Goal: Transaction & Acquisition: Book appointment/travel/reservation

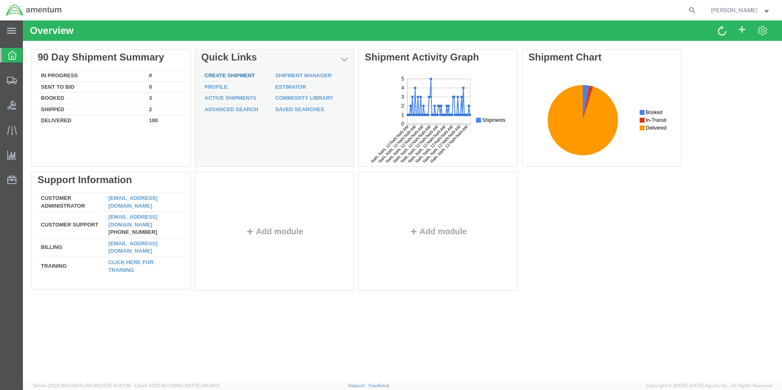
click at [239, 77] on link "Create Shipment" at bounding box center [230, 75] width 50 height 6
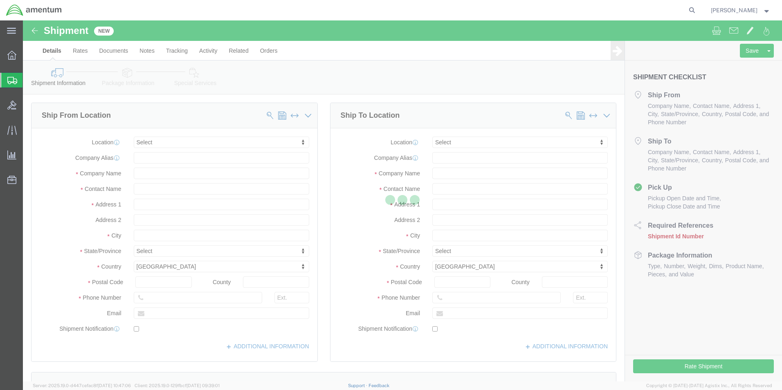
select select
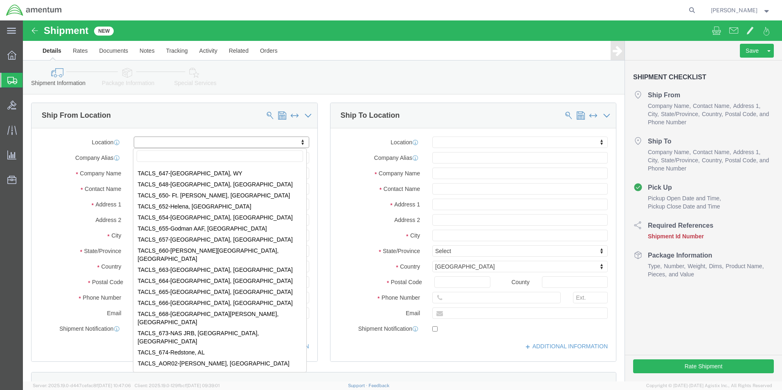
scroll to position [3190, 0]
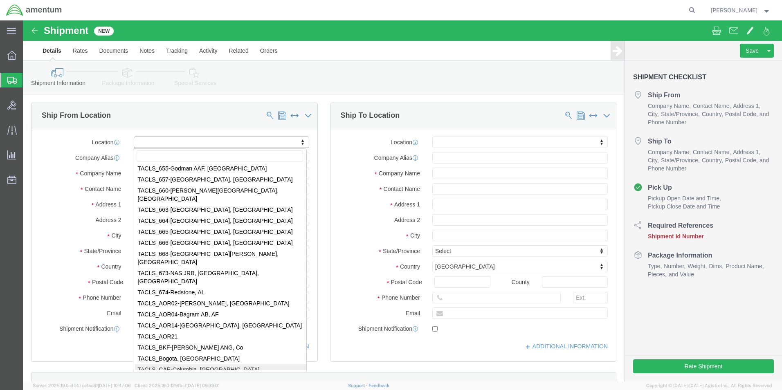
select select "42742"
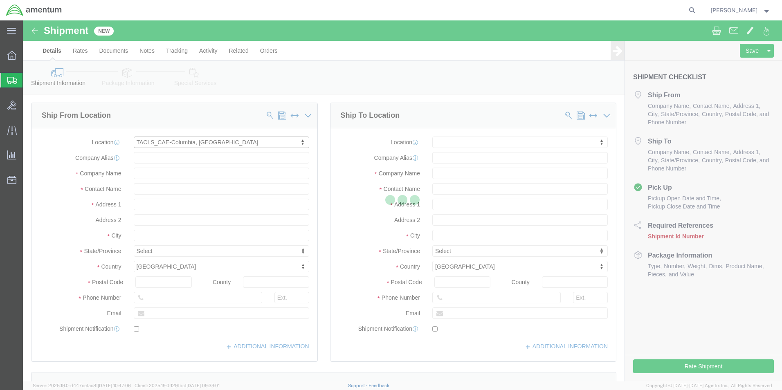
type input "Amentum Services, Inc."
type input "[STREET_ADDRESS]"
type input "[GEOGRAPHIC_DATA]"
type input "29170"
select select "SC"
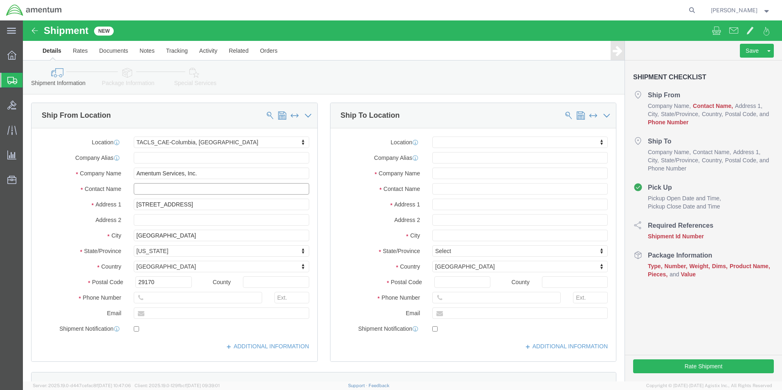
click input "text"
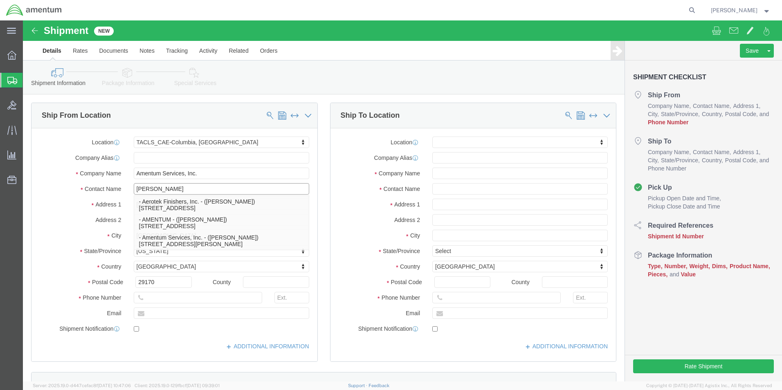
type input "[PERSON_NAME]"
click input "text"
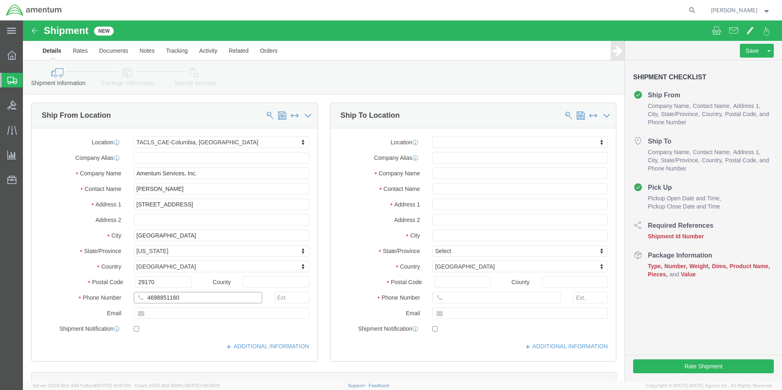
type input "4698851160"
click input "text"
type input "[PERSON_NAME][EMAIL_ADDRESS][DOMAIN_NAME]"
checkbox input "true"
click input "text"
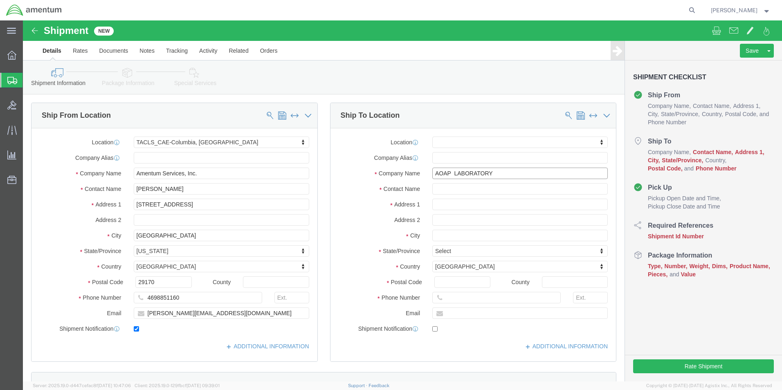
type input "AOAP LABORATORY"
click input "text"
type input "[PERSON_NAME]"
click input "text"
type input "BLDG [STREET_ADDRESS]"
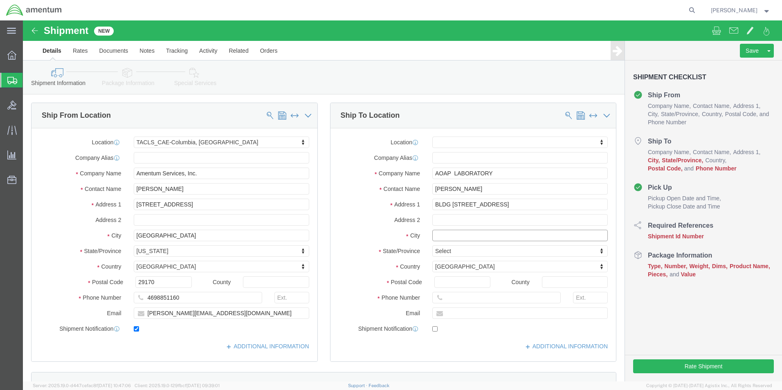
select select
click input "text"
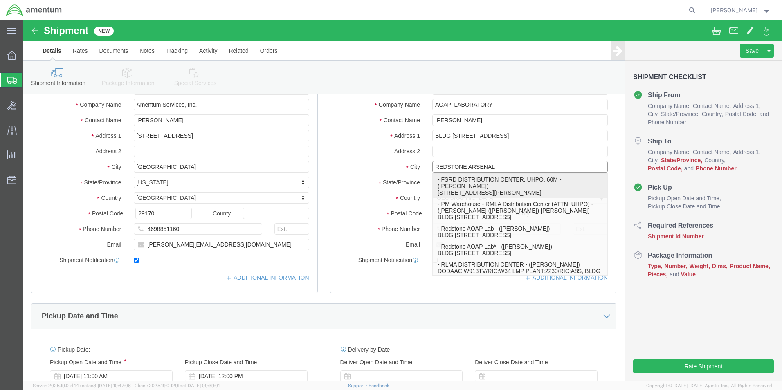
scroll to position [82, 0]
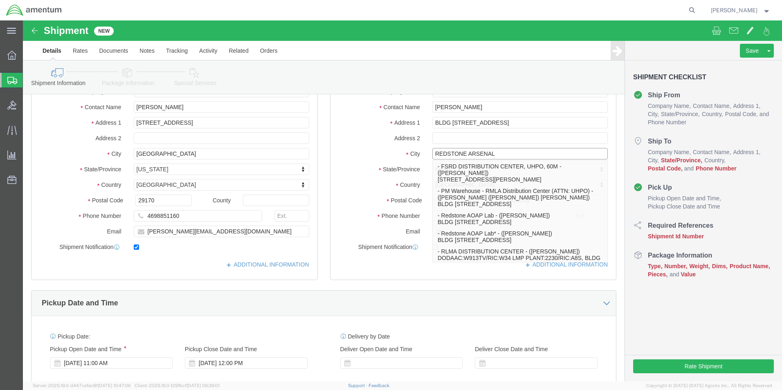
type input "REDSTONE ARSENAL"
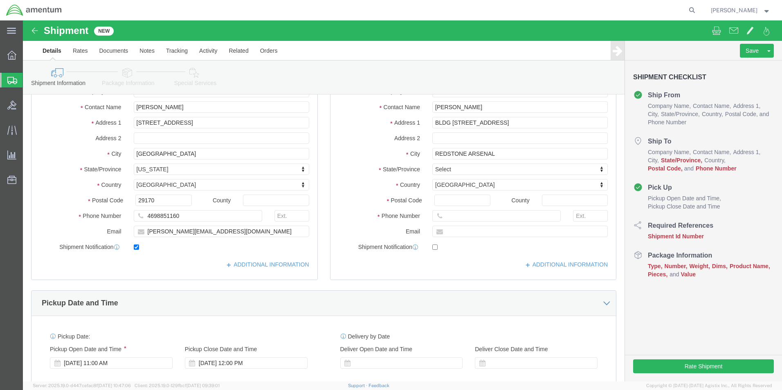
click label "State/Province"
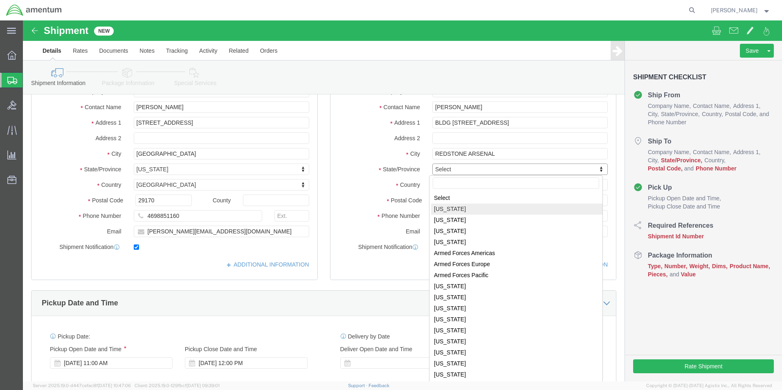
select select
select select "AL"
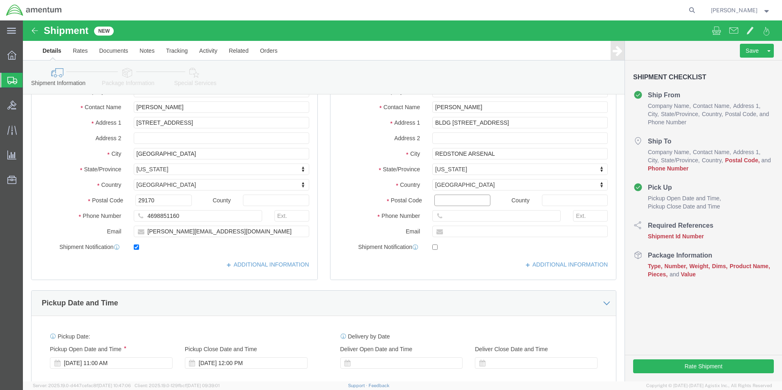
click input "Postal Code"
type input "35898"
select select
click input "text"
type input "2569550236"
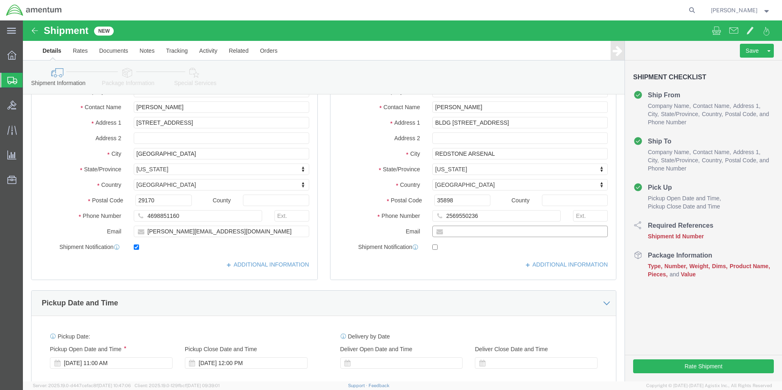
click input "text"
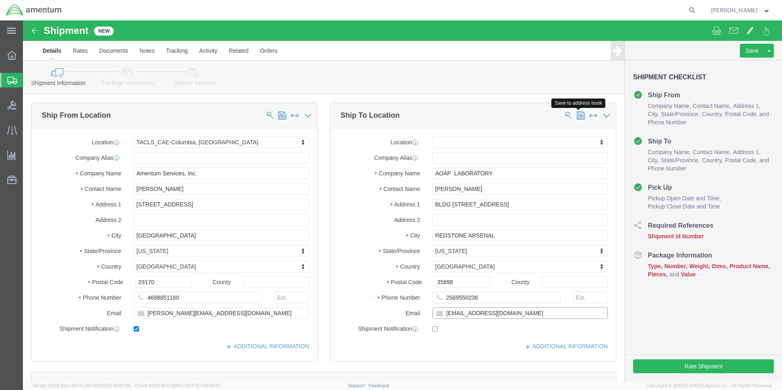
type input "[EMAIL_ADDRESS][DOMAIN_NAME]"
checkbox input "true"
click span
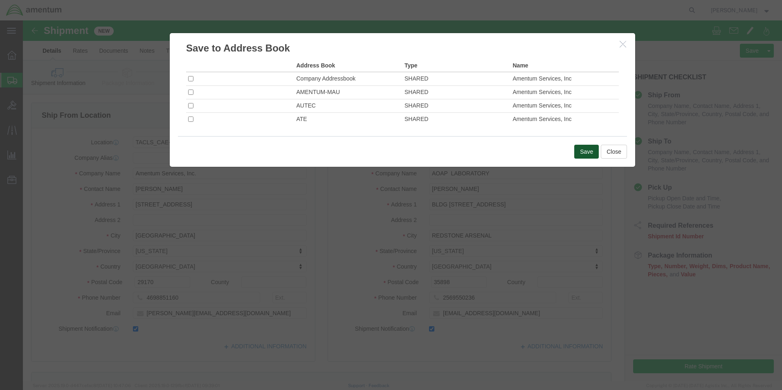
click button "Save"
click input "checkbox"
checkbox input "true"
click button "Save"
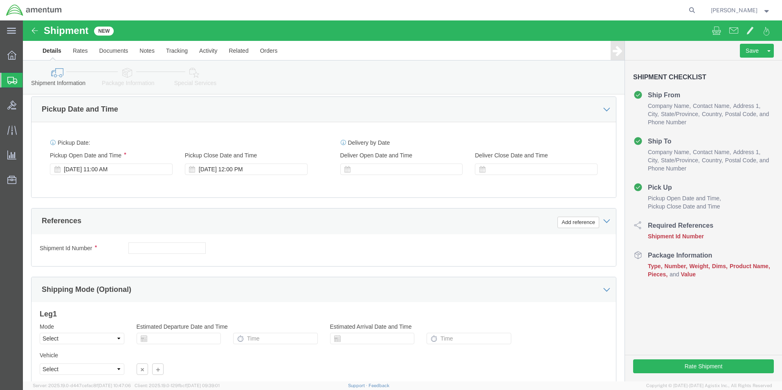
scroll to position [286, 0]
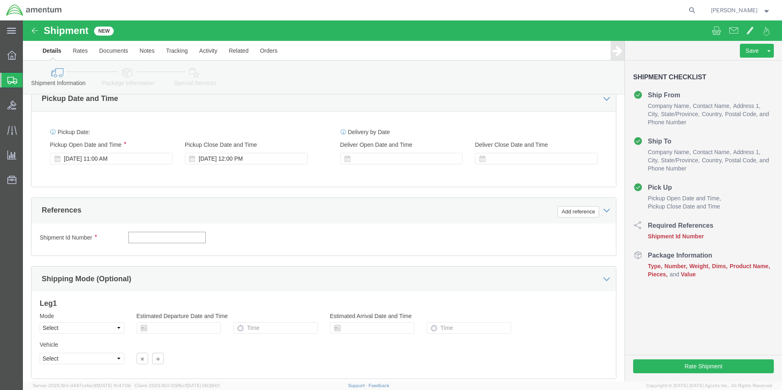
click input "text"
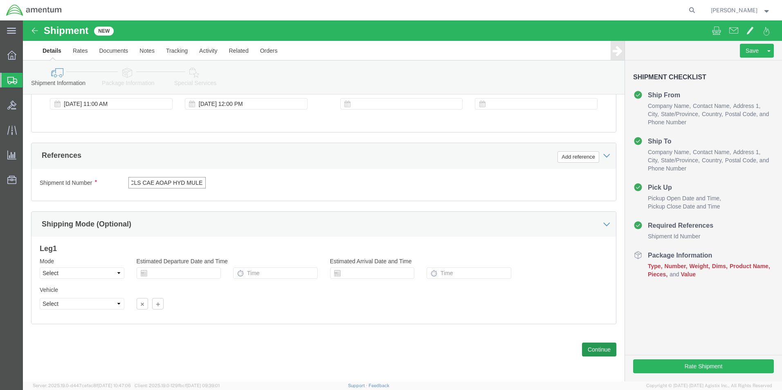
type input "TACLS CAE AOAP HYD MULE"
click button "Continue"
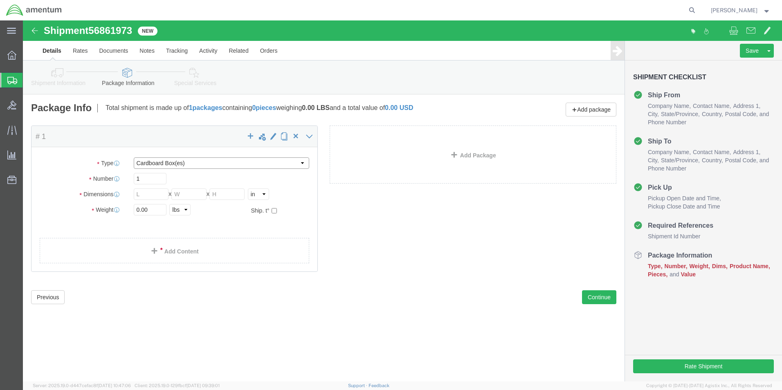
drag, startPoint x: 303, startPoint y: 163, endPoint x: 280, endPoint y: 143, distance: 30.7
click select "Select BCK Boxes Bale(s) Basket(s) Bolt(s) Bottle(s) Buckets Bulk Bundle(s) Can…"
select select "ENV"
click select "Select BCK Boxes Bale(s) Basket(s) Bolt(s) Bottle(s) Buckets Bulk Bundle(s) Can…"
type input "9.50"
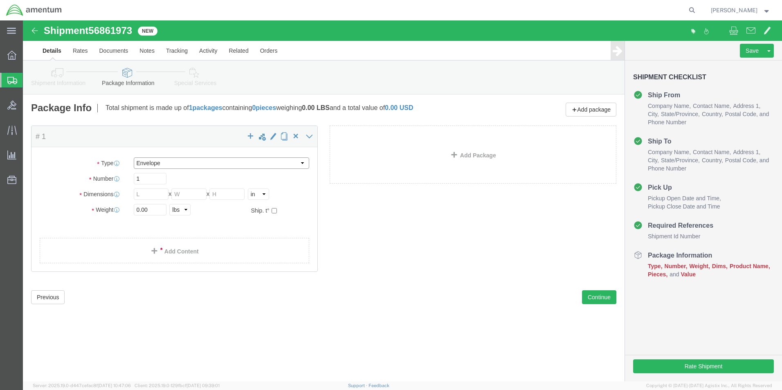
type input "12.50"
type input "0.25"
type input "1"
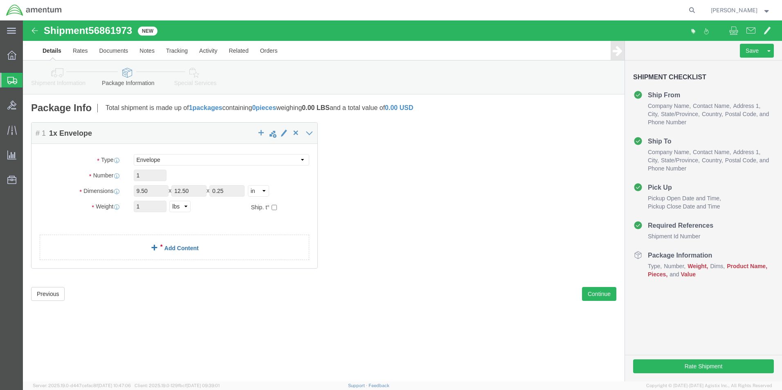
click link "Add Content"
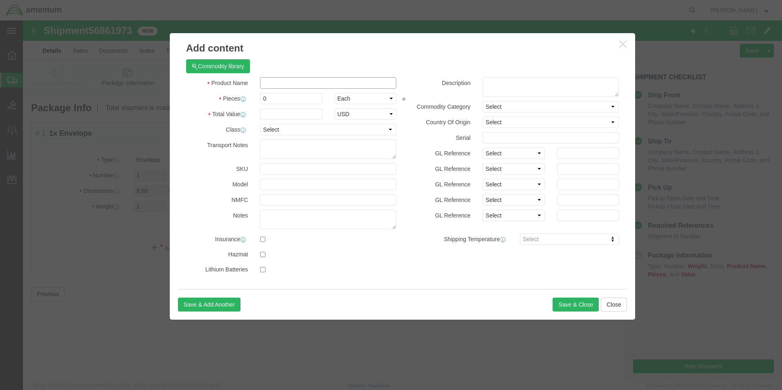
click input "text"
type input "AIRCRAFT PARTS"
type input "10.00"
click input "0"
type input "1"
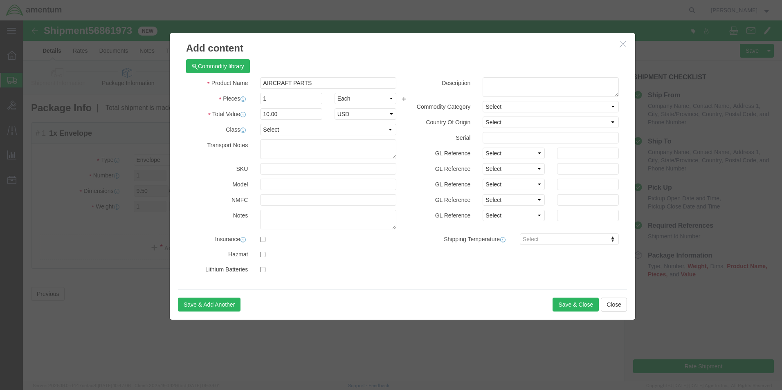
type input "10"
click div "Product Name AIRCRAFT PARTS Pieces 1 Select Bag Barrels 100Board Feet Bottle Bo…"
click button "Save & Close"
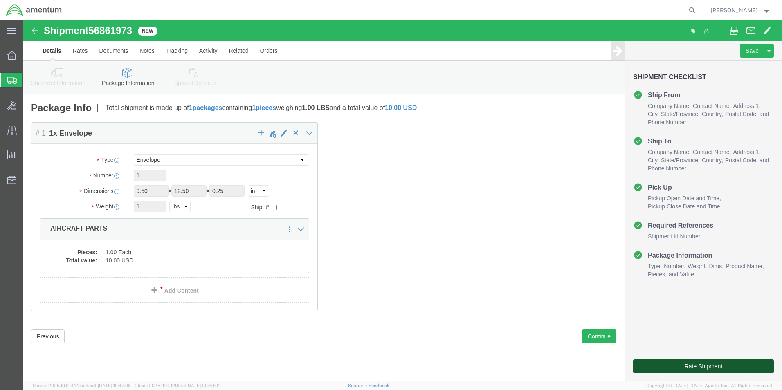
click button "Rate Shipment"
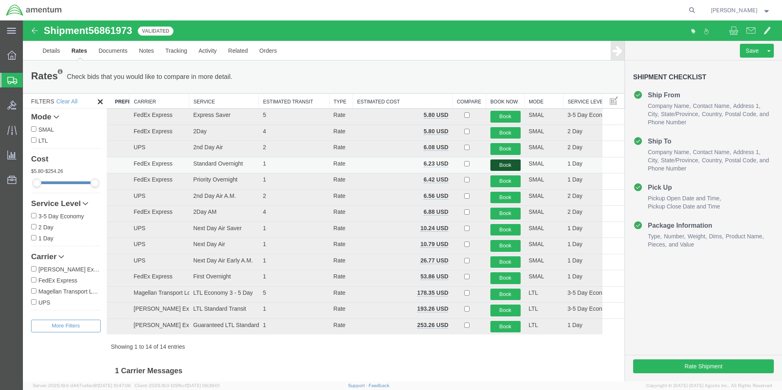
click at [499, 164] on button "Book" at bounding box center [505, 166] width 30 height 12
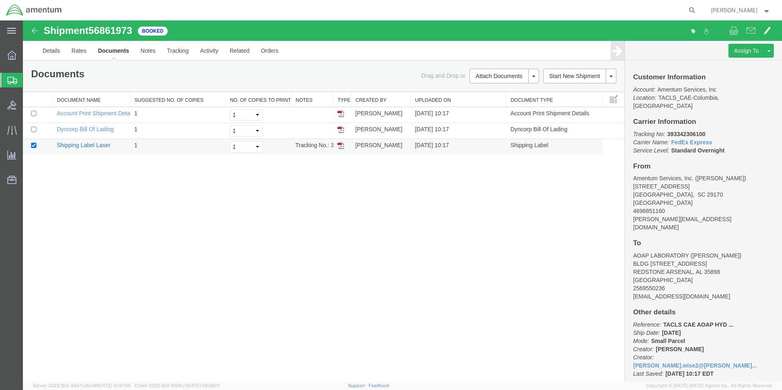
click at [94, 144] on link "Shipping Label Laser" at bounding box center [84, 145] width 54 height 7
click at [90, 146] on link "Shipping Label Laser" at bounding box center [84, 145] width 54 height 7
